Goal: Task Accomplishment & Management: Manage account settings

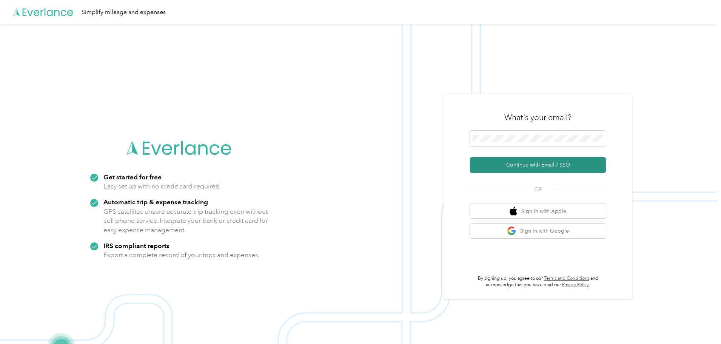
click at [539, 160] on button "Continue with Email / SSO" at bounding box center [538, 165] width 136 height 16
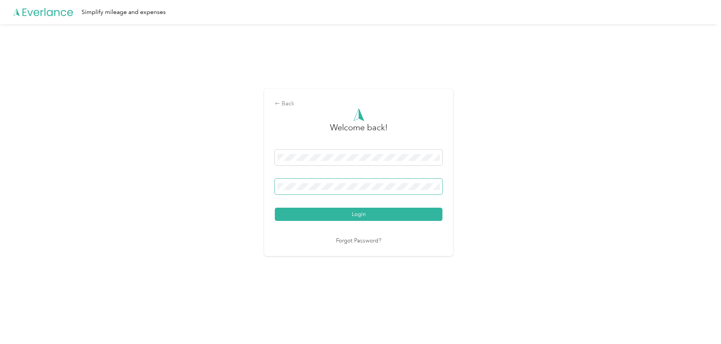
click at [275, 208] on button "Login" at bounding box center [359, 214] width 168 height 13
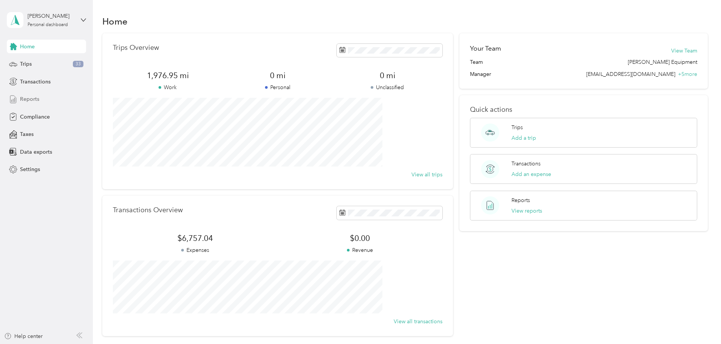
click at [25, 102] on span "Reports" at bounding box center [29, 99] width 19 height 8
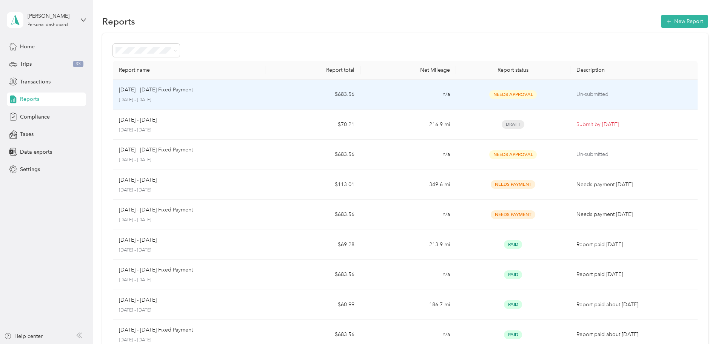
click at [576, 92] on p "Un-submitted" at bounding box center [633, 94] width 115 height 8
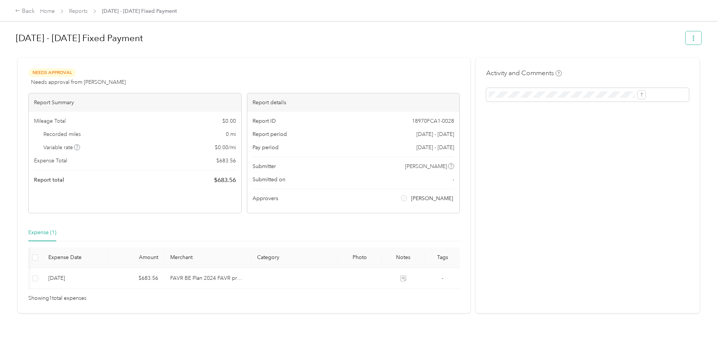
click at [685, 39] on button "button" at bounding box center [693, 37] width 16 height 13
click at [463, 35] on h1 "[DATE] - [DATE] Fixed Payment" at bounding box center [348, 38] width 664 height 18
click at [35, 11] on div "Back" at bounding box center [25, 11] width 20 height 9
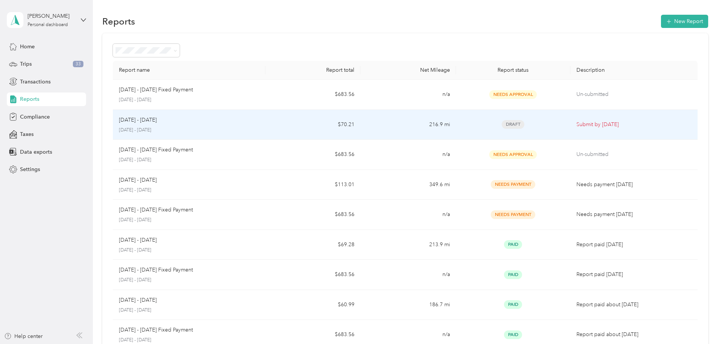
click at [576, 124] on p "Submit by [DATE]" at bounding box center [633, 124] width 115 height 8
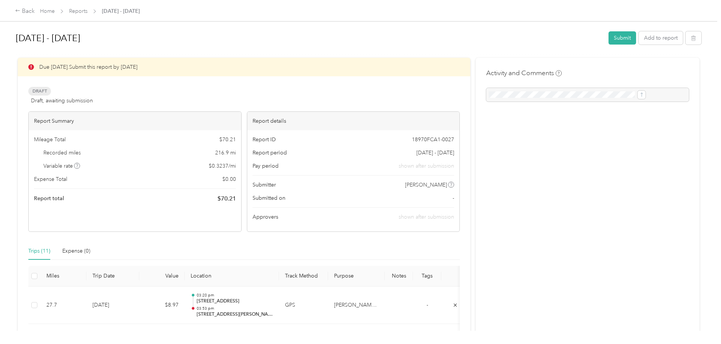
click at [511, 92] on div at bounding box center [587, 95] width 203 height 14
click at [540, 95] on div at bounding box center [587, 95] width 203 height 14
click at [522, 95] on div at bounding box center [587, 95] width 203 height 14
click at [528, 90] on div at bounding box center [587, 95] width 203 height 14
click at [608, 33] on button "Submit" at bounding box center [622, 37] width 28 height 13
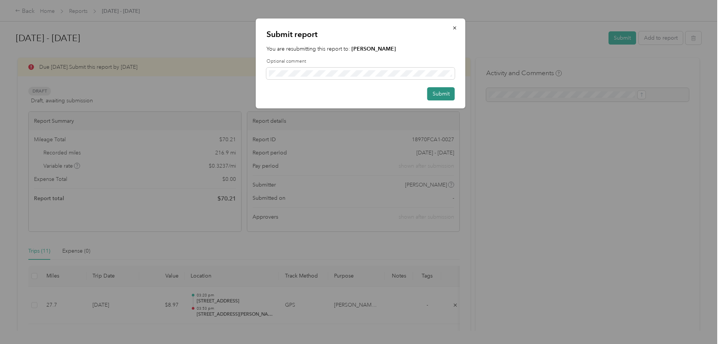
click at [437, 95] on button "Submit" at bounding box center [441, 93] width 28 height 13
